Goal: Task Accomplishment & Management: Complete application form

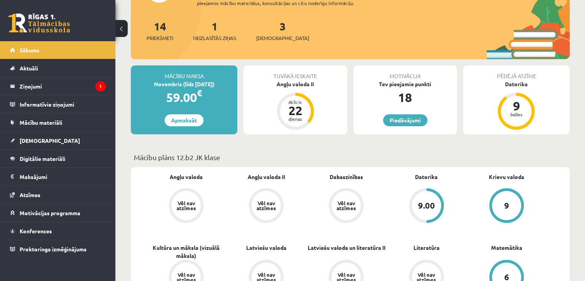
scroll to position [115, 0]
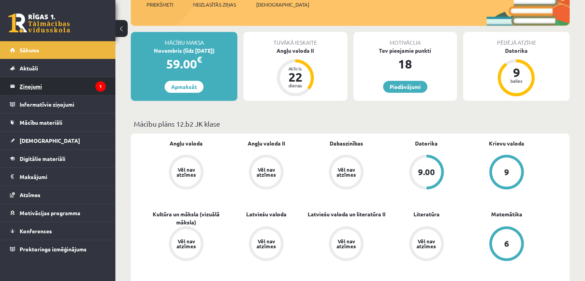
click at [31, 86] on legend "Ziņojumi 1" at bounding box center [63, 86] width 86 height 18
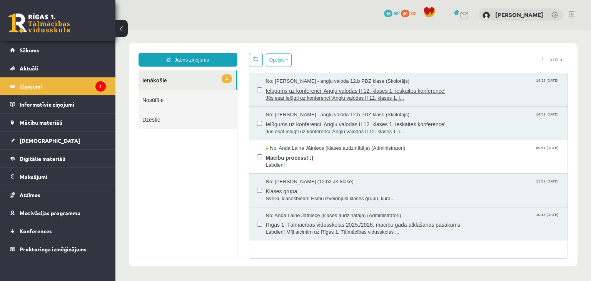
click at [302, 92] on span "Ielūgums uz konferenci 'Angļu valodas II 12. klases 1. ieskaites konference'" at bounding box center [413, 90] width 294 height 10
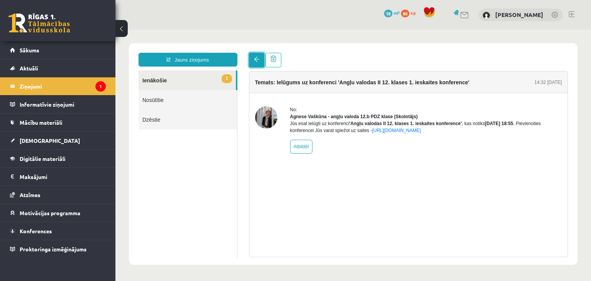
click at [257, 62] on span at bounding box center [256, 59] width 5 height 5
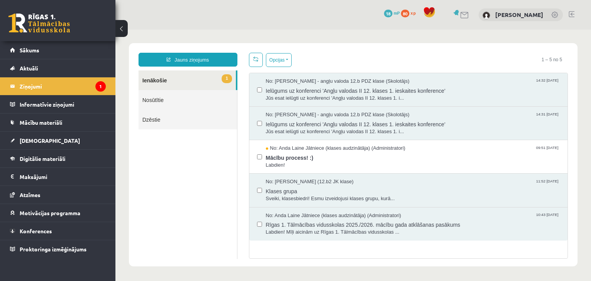
click at [261, 90] on div "No: [PERSON_NAME] - angļu valoda 12.b PDZ klase (Skolotājs) 14:32 [DATE] Ielūgu…" at bounding box center [408, 90] width 303 height 24
click at [38, 142] on span "[DEMOGRAPHIC_DATA]" at bounding box center [50, 140] width 60 height 7
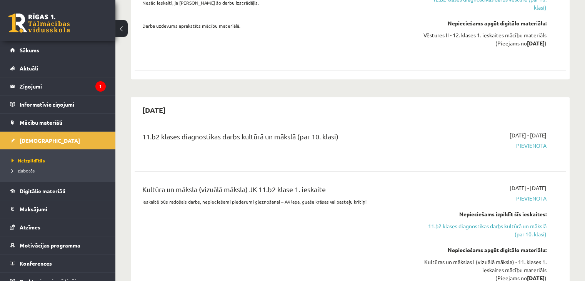
scroll to position [346, 0]
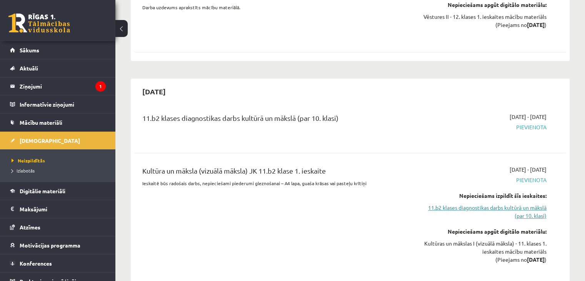
click at [518, 204] on link "11.b2 klases diagnostikas darbs kultūrā un mākslā (par 10. klasi)" at bounding box center [483, 212] width 127 height 16
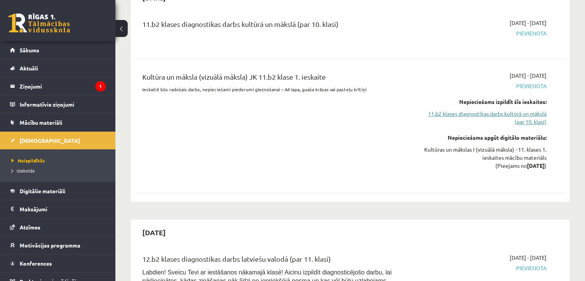
click at [520, 110] on link "11.b2 klases diagnostikas darbs kultūrā un mākslā (par 10. klasi)" at bounding box center [483, 118] width 127 height 16
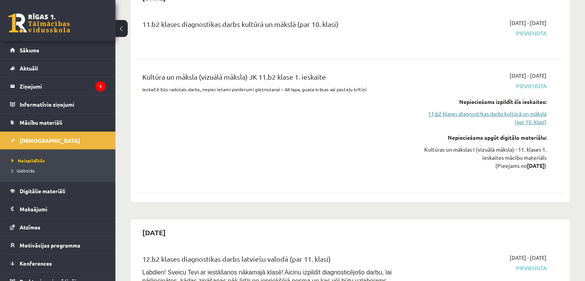
click at [520, 110] on link "11.b2 klases diagnostikas darbs kultūrā un mākslā (par 10. klasi)" at bounding box center [483, 118] width 127 height 16
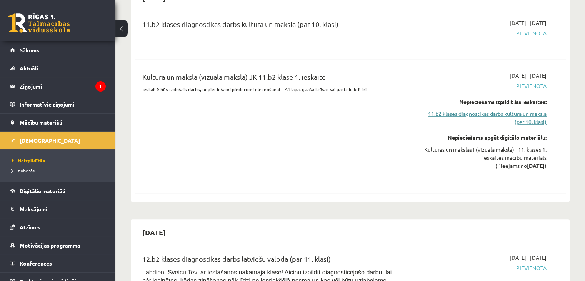
click at [520, 110] on link "11.b2 klases diagnostikas darbs kultūrā un mākslā (par 10. klasi)" at bounding box center [483, 118] width 127 height 16
click at [505, 110] on link "11.b2 klases diagnostikas darbs kultūrā un mākslā (par 10. klasi)" at bounding box center [483, 118] width 127 height 16
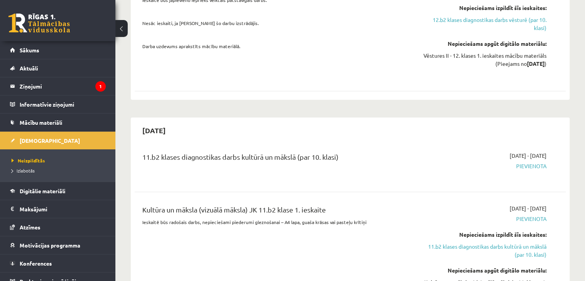
scroll to position [308, 0]
drag, startPoint x: 538, startPoint y: 155, endPoint x: 519, endPoint y: 147, distance: 20.5
click at [537, 162] on span "Pievienota" at bounding box center [483, 166] width 127 height 8
click at [514, 151] on span "[DATE] - [DATE]" at bounding box center [528, 155] width 37 height 8
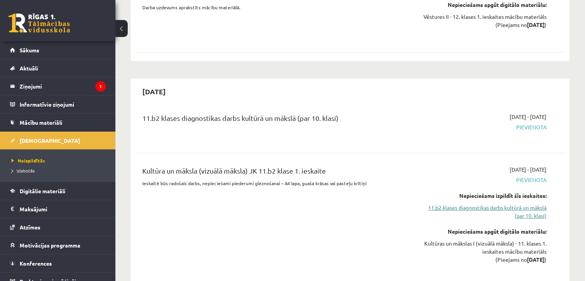
click at [502, 204] on link "11.b2 klases diagnostikas darbs kultūrā un mākslā (par 10. klasi)" at bounding box center [483, 212] width 127 height 16
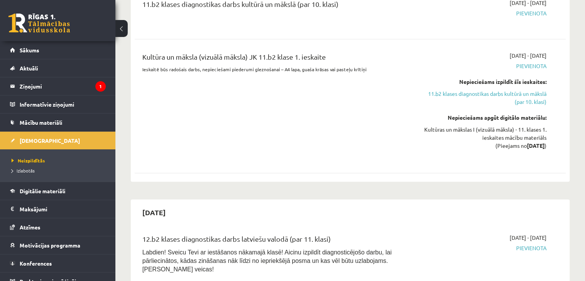
scroll to position [440, 0]
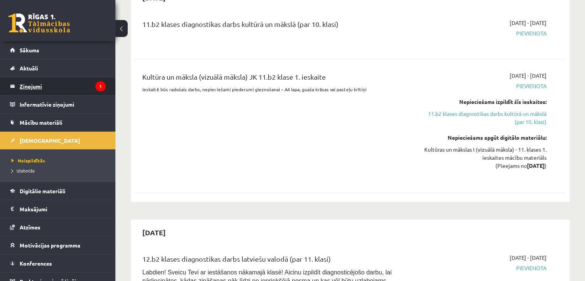
click at [41, 83] on legend "Ziņojumi 1" at bounding box center [63, 86] width 86 height 18
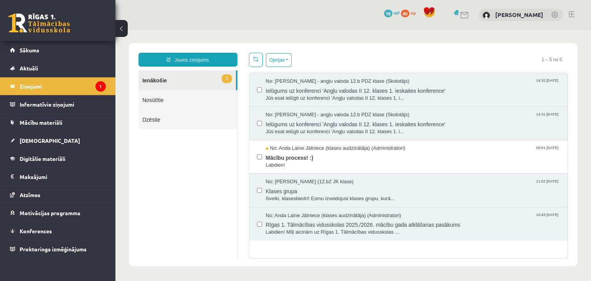
click at [191, 84] on link "1 Ienākošie" at bounding box center [187, 80] width 97 height 20
click at [277, 93] on span "Ielūgums uz konferenci 'Angļu valodas II 12. klases 1. ieskaites konference'" at bounding box center [413, 90] width 294 height 10
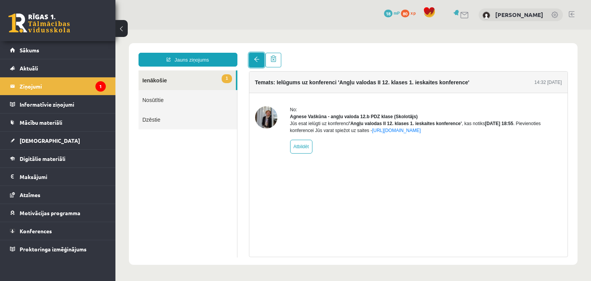
click at [255, 60] on span at bounding box center [256, 59] width 5 height 5
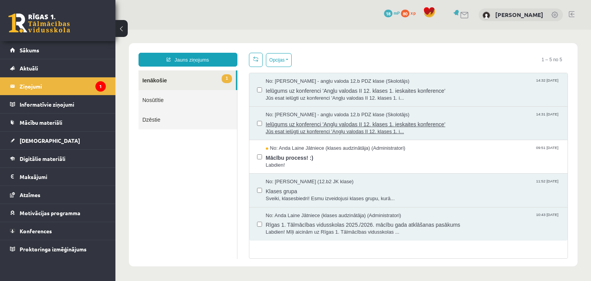
click at [299, 123] on span "Ielūgums uz konferenci 'Angļu valodas II 12. klases 1. ieskaites konference'" at bounding box center [413, 124] width 294 height 10
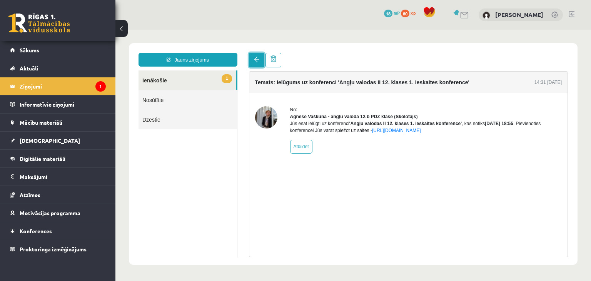
click at [250, 57] on link at bounding box center [256, 60] width 15 height 15
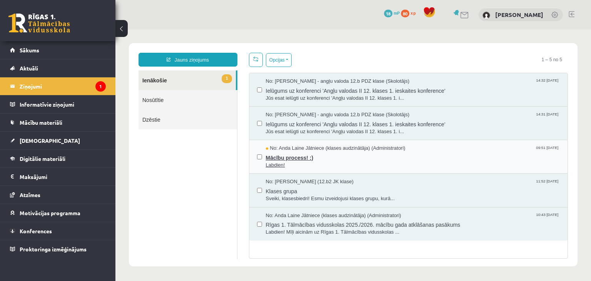
click at [301, 160] on span "Mācību process! :)" at bounding box center [413, 157] width 294 height 10
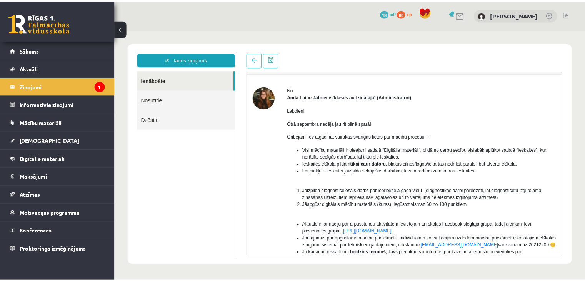
scroll to position [77, 0]
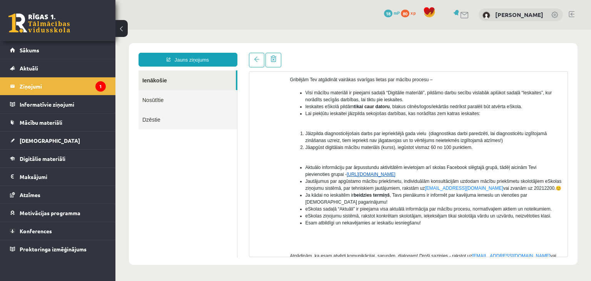
click at [367, 174] on link "[URL][DOMAIN_NAME]" at bounding box center [371, 174] width 49 height 5
click at [17, 136] on link "[DEMOGRAPHIC_DATA]" at bounding box center [58, 141] width 96 height 18
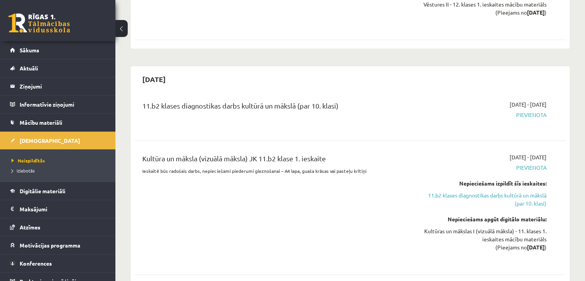
scroll to position [346, 0]
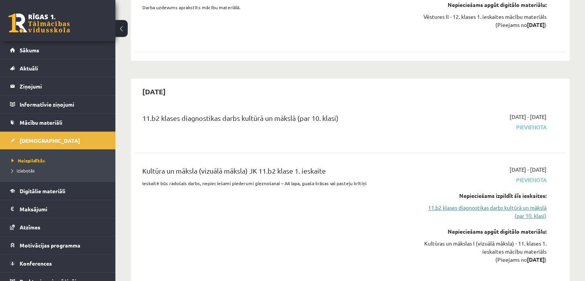
click at [533, 204] on link "11.b2 klases diagnostikas darbs kultūrā un mākslā (par 10. klasi)" at bounding box center [483, 212] width 127 height 16
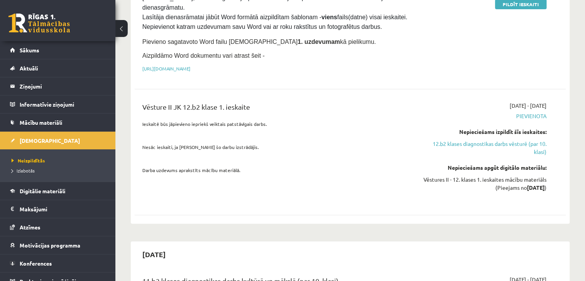
scroll to position [231, 0]
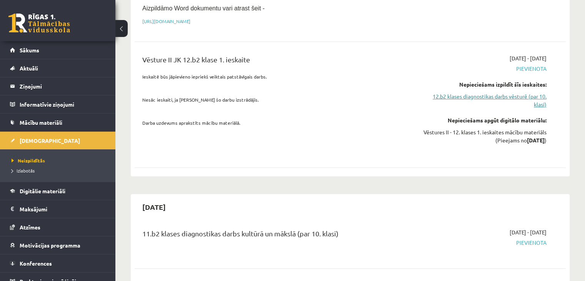
click at [468, 92] on link "12.b2 klases diagnostikas darbs vēsturē (par 10. klasi)" at bounding box center [483, 100] width 127 height 16
